Goal: Find contact information: Find contact information

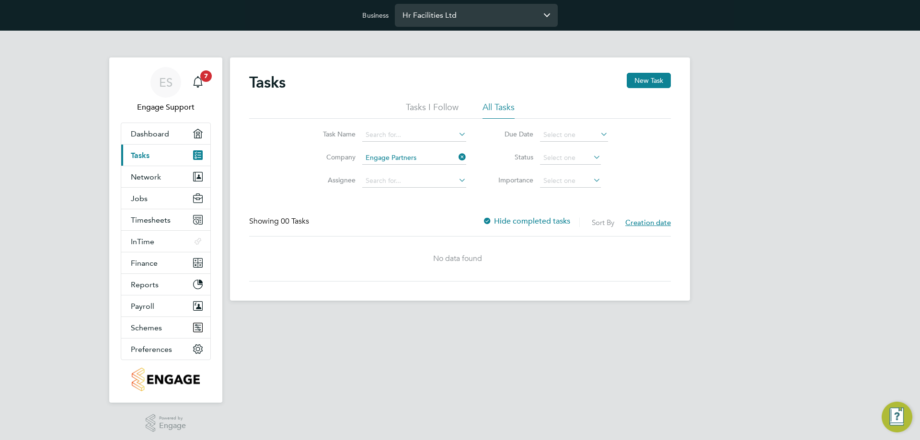
click at [474, 9] on input "Hr Facilities Ltd" at bounding box center [476, 15] width 163 height 23
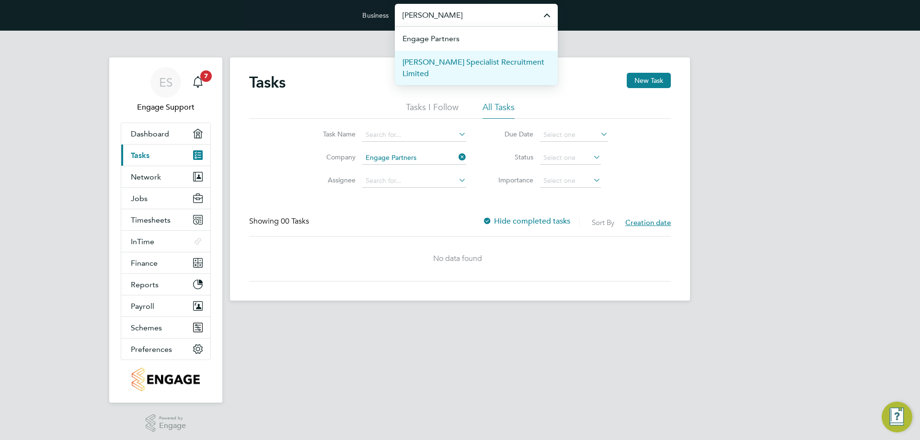
click at [464, 65] on span "[PERSON_NAME] Specialist Recruitment Limited" at bounding box center [477, 68] width 148 height 23
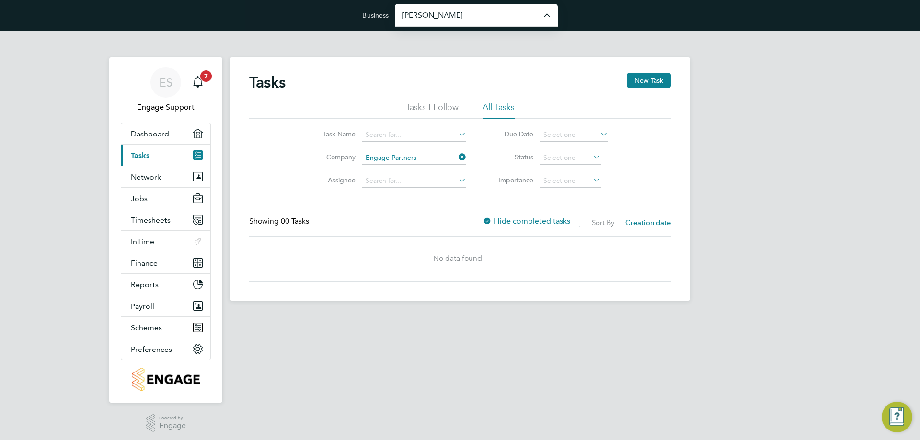
type input "[PERSON_NAME] Specialist Recruitment Limited"
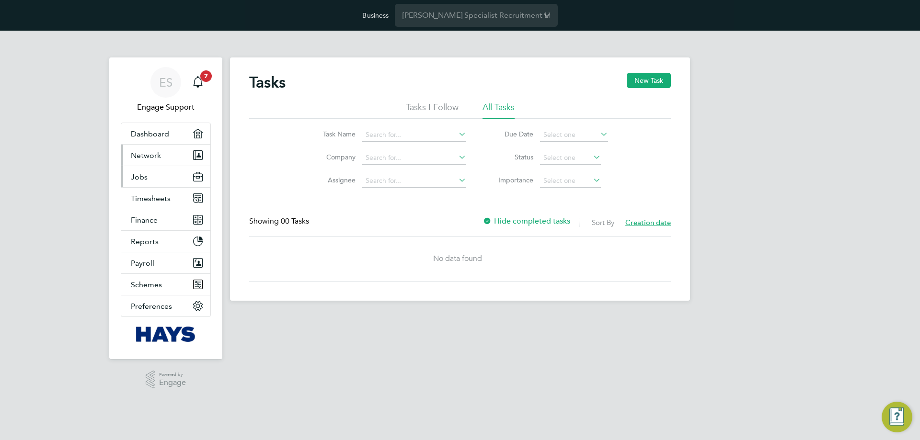
drag, startPoint x: 176, startPoint y: 160, endPoint x: 170, endPoint y: 173, distance: 15.0
click at [176, 160] on button "Network" at bounding box center [165, 155] width 89 height 21
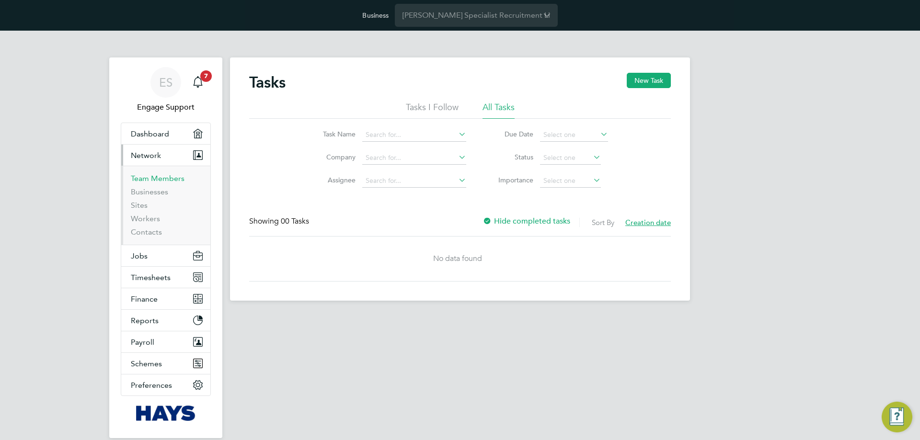
click at [162, 181] on link "Team Members" at bounding box center [158, 178] width 54 height 9
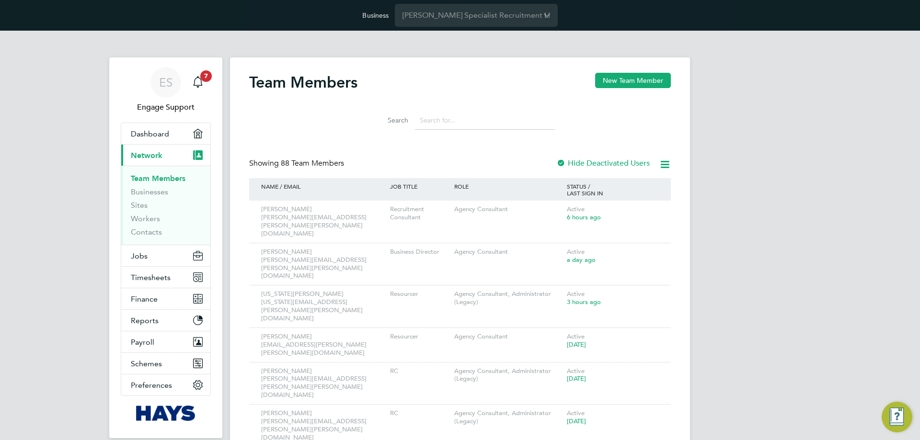
click at [460, 115] on input at bounding box center [485, 120] width 140 height 19
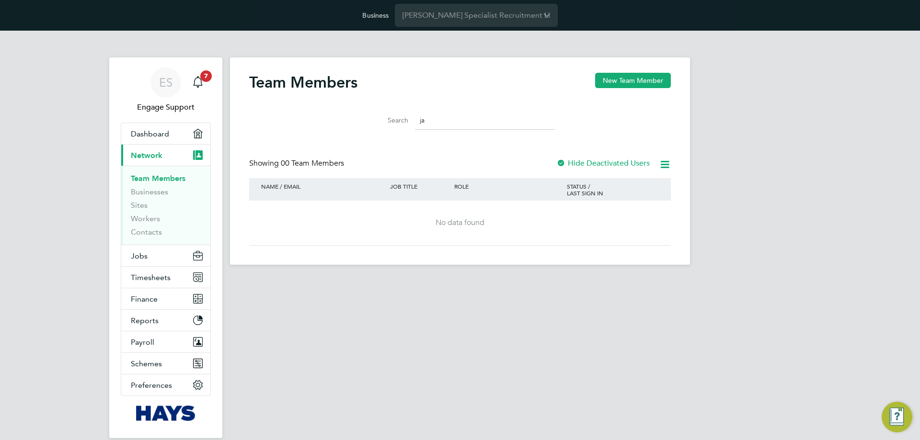
type input "j"
click at [584, 164] on label "Hide Deactivated Users" at bounding box center [602, 164] width 93 height 10
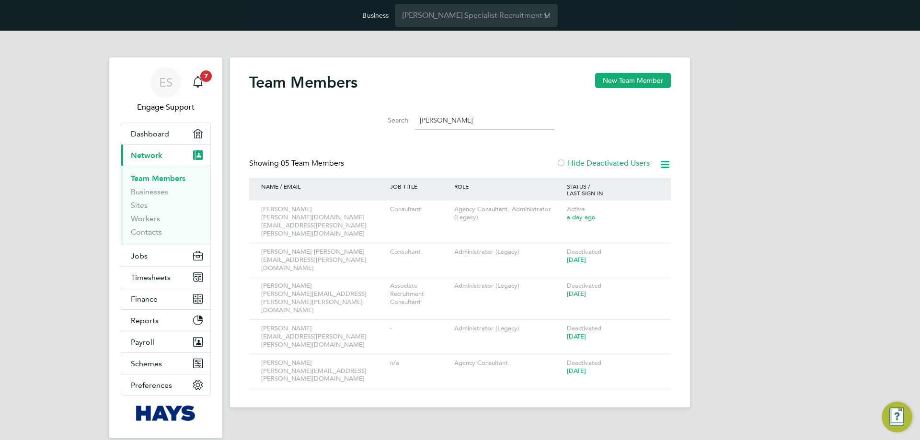
click at [250, 384] on html "Business [PERSON_NAME] Specialist Recruitment Limited ES Engage Support Notific…" at bounding box center [460, 211] width 920 height 423
drag, startPoint x: 422, startPoint y: 125, endPoint x: 381, endPoint y: 125, distance: 40.7
click at [381, 125] on div "Search [PERSON_NAME]" at bounding box center [460, 120] width 190 height 19
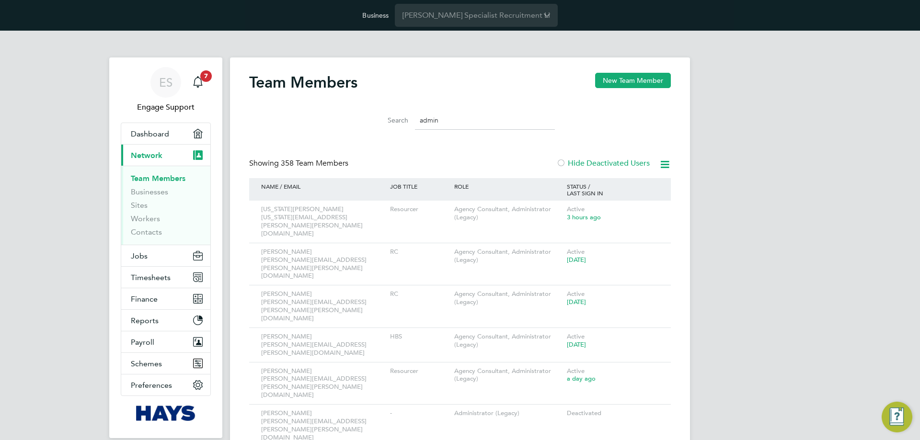
drag, startPoint x: 440, startPoint y: 122, endPoint x: 401, endPoint y: 120, distance: 39.8
click at [401, 120] on div "Search admin" at bounding box center [460, 120] width 190 height 19
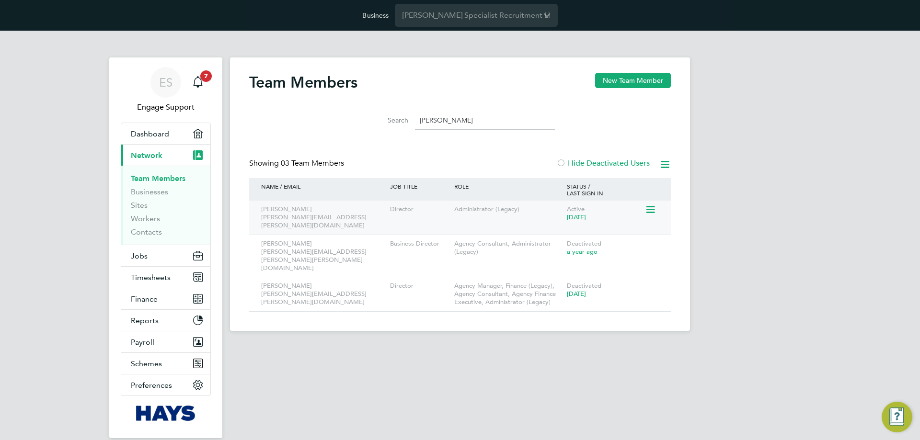
type input "[PERSON_NAME]"
drag, startPoint x: 344, startPoint y: 219, endPoint x: 259, endPoint y: 217, distance: 85.3
click at [259, 217] on div "[PERSON_NAME] [PERSON_NAME][EMAIL_ADDRESS][PERSON_NAME][DOMAIN_NAME]" at bounding box center [323, 218] width 129 height 34
copy div "[PERSON_NAME][EMAIL_ADDRESS][PERSON_NAME][DOMAIN_NAME]"
